Goal: Transaction & Acquisition: Purchase product/service

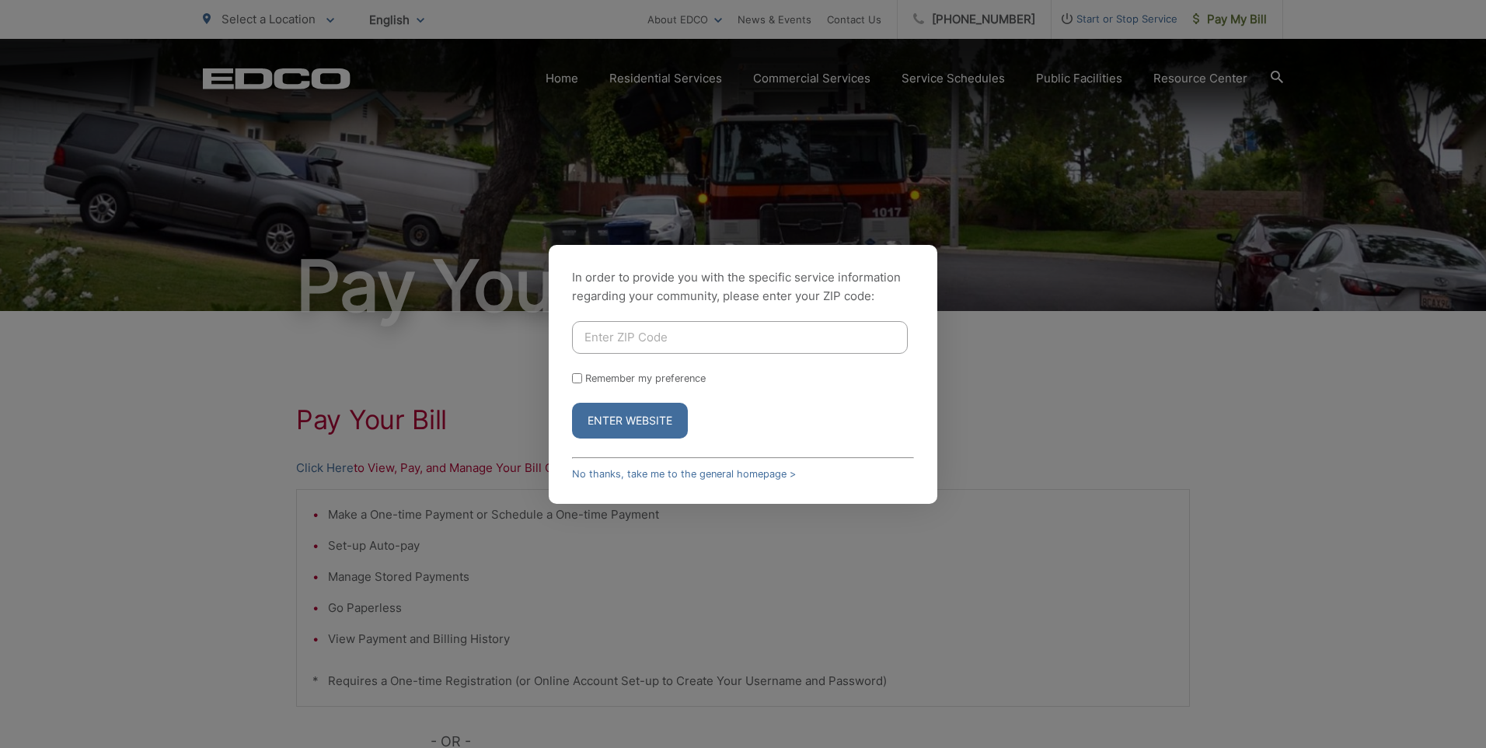
click at [647, 345] on input "Enter ZIP Code" at bounding box center [740, 337] width 336 height 33
type input "92028"
click at [630, 425] on button "Enter Website" at bounding box center [630, 421] width 116 height 36
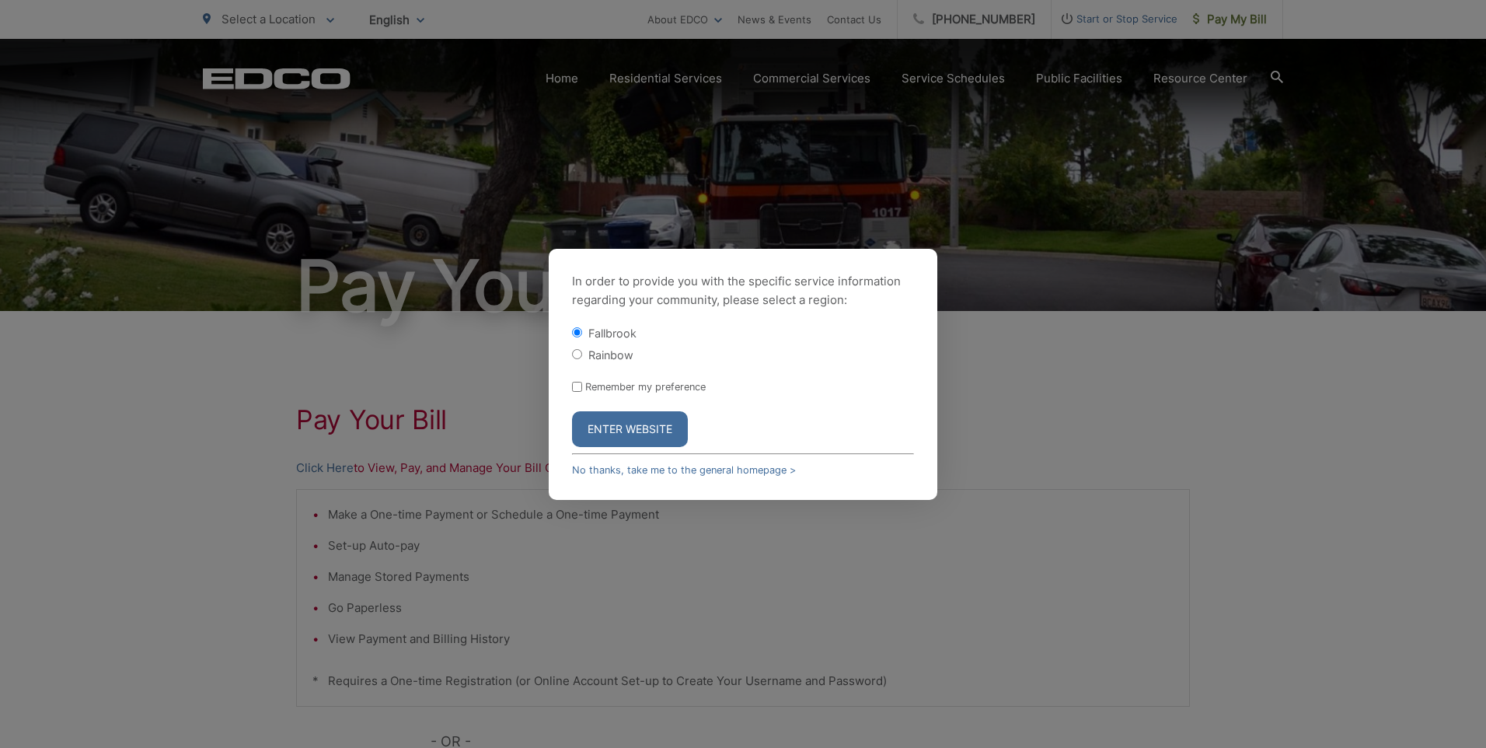
click at [626, 424] on button "Enter Website" at bounding box center [630, 429] width 116 height 36
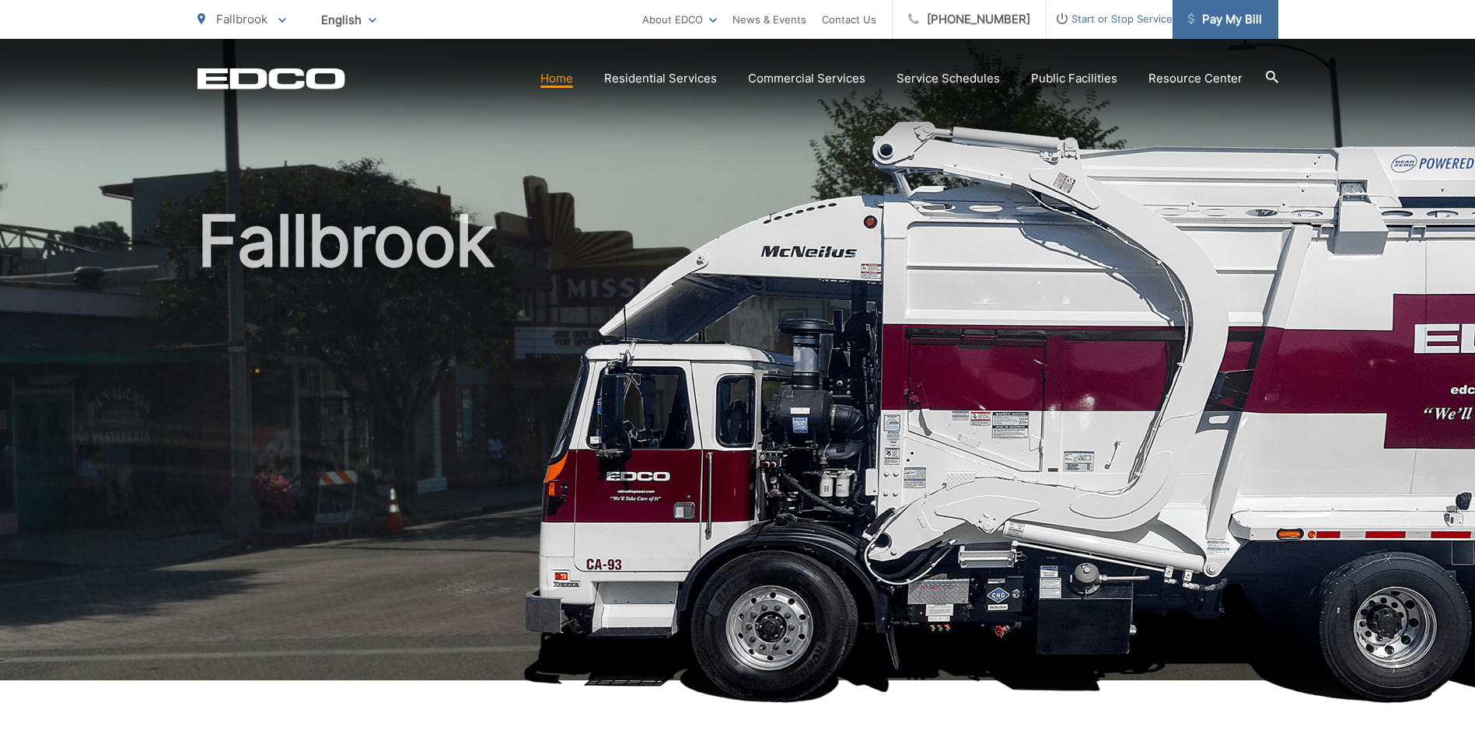
click at [1257, 21] on span "Pay My Bill" at bounding box center [1225, 19] width 74 height 19
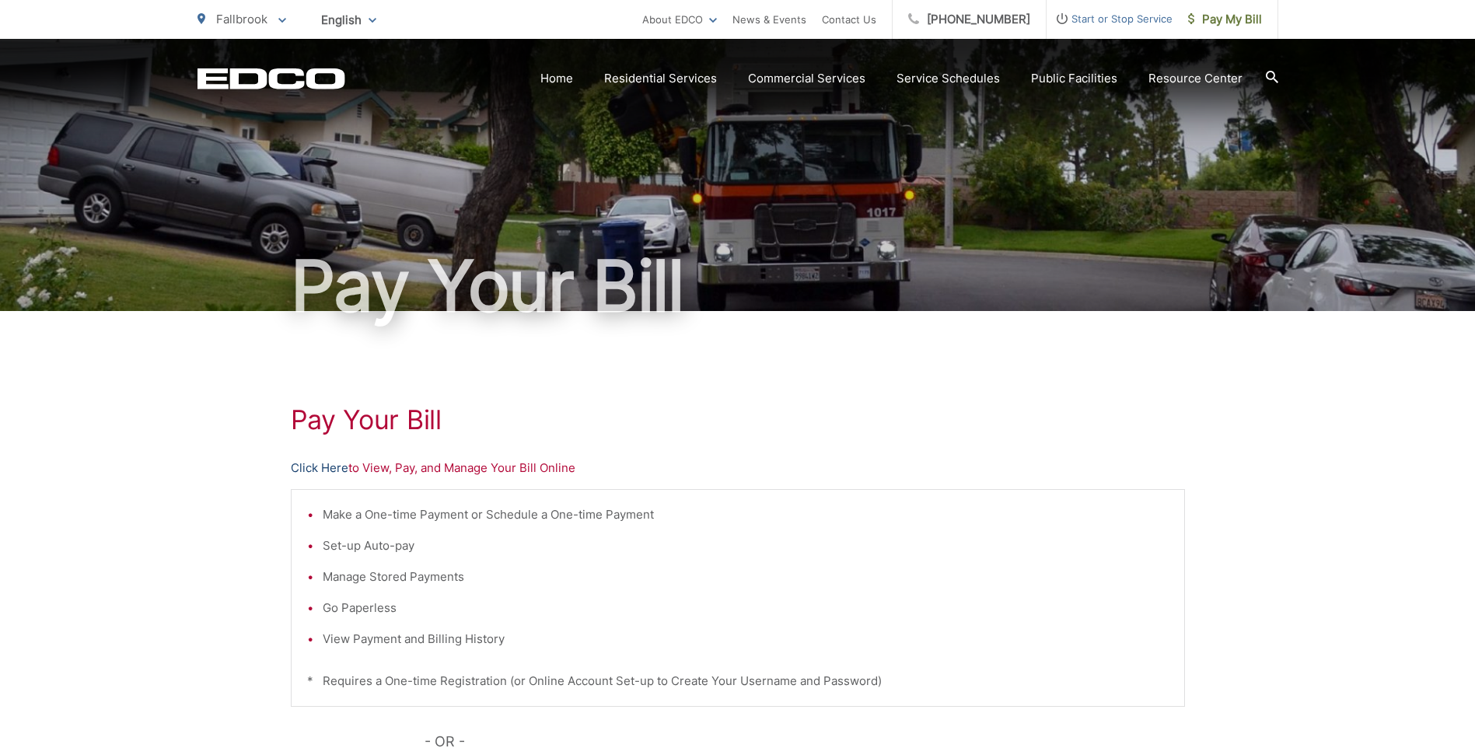
click at [320, 468] on link "Click Here" at bounding box center [320, 468] width 58 height 19
